Goal: Information Seeking & Learning: Learn about a topic

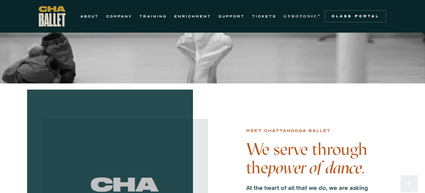
scroll to position [79, 0]
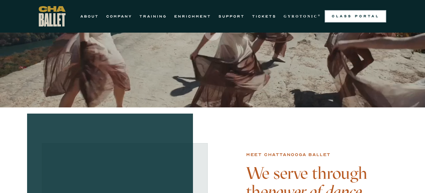
click at [362, 16] on div "Class Portal" at bounding box center [355, 16] width 54 height 5
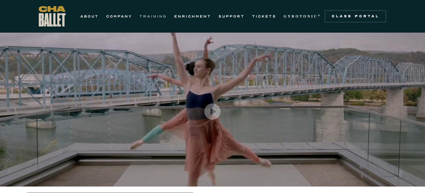
click at [153, 17] on link "TRAINING" at bounding box center [152, 16] width 27 height 7
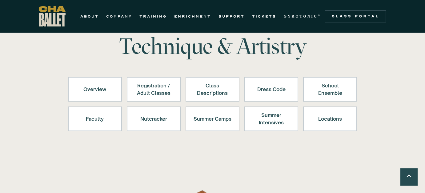
click at [205, 85] on div "Class Descriptions" at bounding box center [212, 89] width 38 height 15
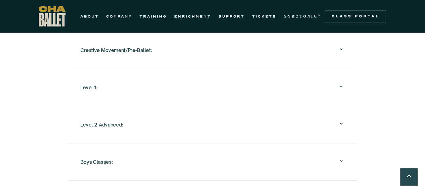
scroll to position [664, 0]
click at [224, 58] on div "Creative Movement/Pre-Ballet:" at bounding box center [212, 50] width 264 height 20
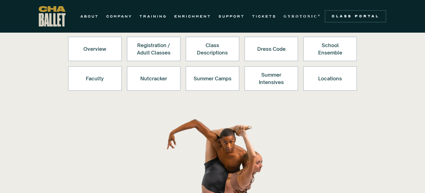
scroll to position [35, 0]
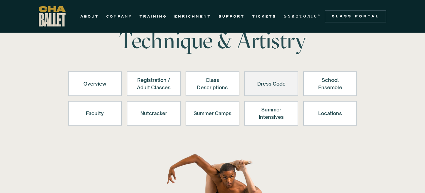
click at [260, 81] on div "Dress Code" at bounding box center [271, 83] width 38 height 15
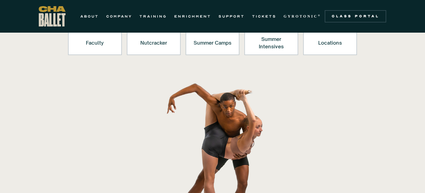
scroll to position [31, 0]
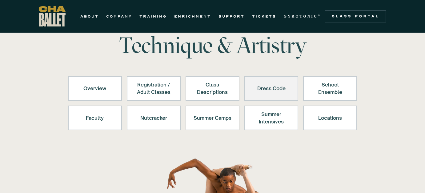
click at [274, 95] on div "Dress Code" at bounding box center [271, 88] width 38 height 15
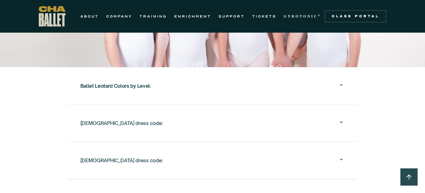
scroll to position [1044, 0]
click at [256, 130] on div "Female dress code:" at bounding box center [212, 123] width 264 height 20
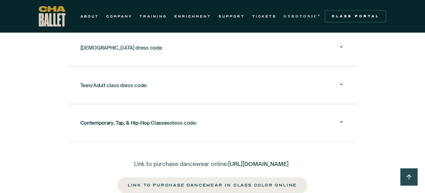
scroll to position [1223, 0]
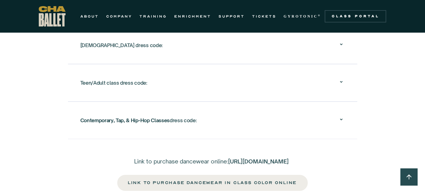
click at [260, 121] on div "Contemporary, Tap, & Hip-Hop Classes dress code:" at bounding box center [212, 120] width 264 height 20
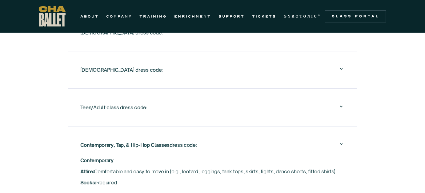
scroll to position [1094, 0]
